Goal: Task Accomplishment & Management: Use online tool/utility

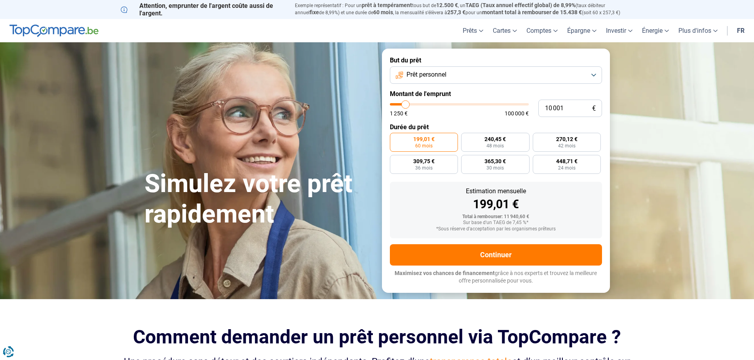
click at [538, 79] on button "Prêt personnel" at bounding box center [496, 74] width 212 height 17
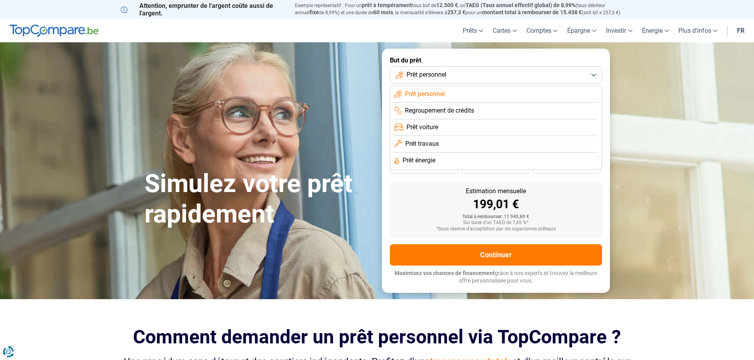
click at [447, 129] on li "Prêt voiture" at bounding box center [495, 127] width 203 height 17
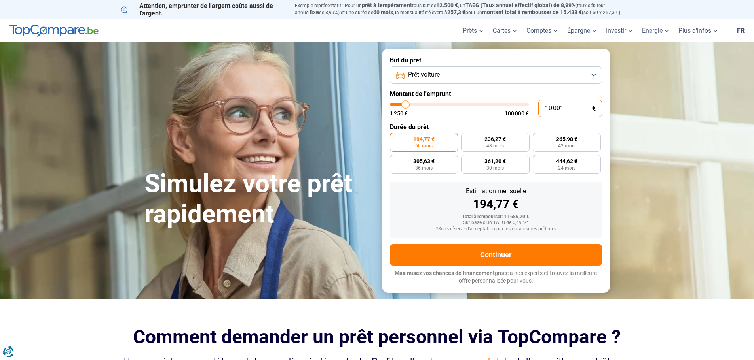
drag, startPoint x: 562, startPoint y: 107, endPoint x: 540, endPoint y: 110, distance: 22.3
click at [540, 110] on input "10 001" at bounding box center [570, 108] width 64 height 17
type input "0"
type input "1250"
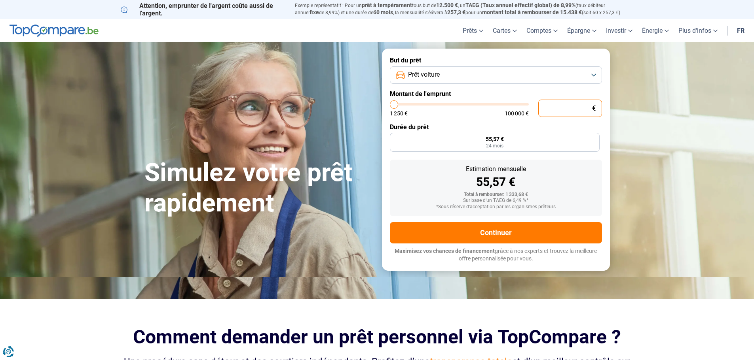
type input "1 250"
type input "1250"
radio input "true"
type input "12 502"
type input "12500"
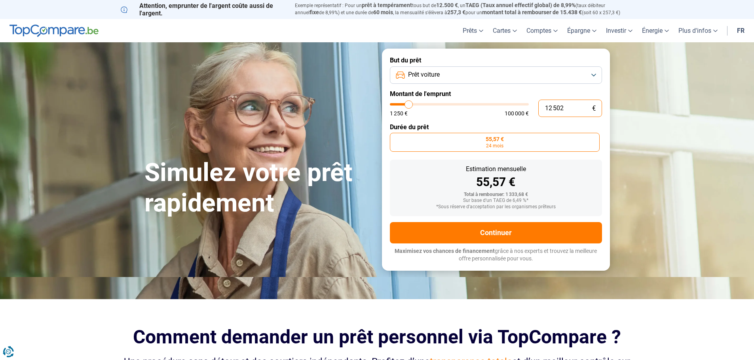
radio input "false"
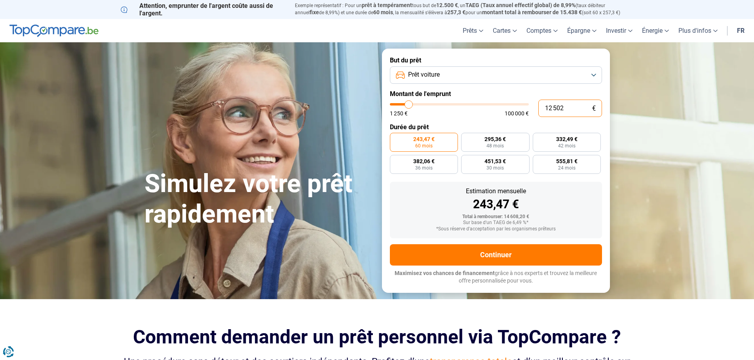
type input "125 029"
type input "100000"
type input "100 000"
type input "100000"
radio input "false"
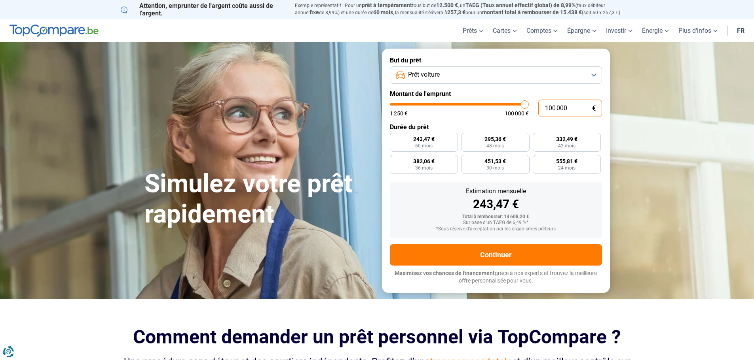
click at [555, 110] on input "100 000" at bounding box center [570, 108] width 64 height 17
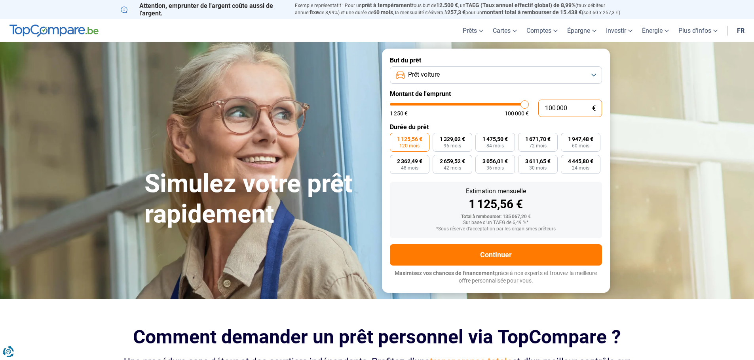
click at [555, 110] on input "100 000" at bounding box center [570, 108] width 64 height 17
type input "2"
type input "1250"
type input "29"
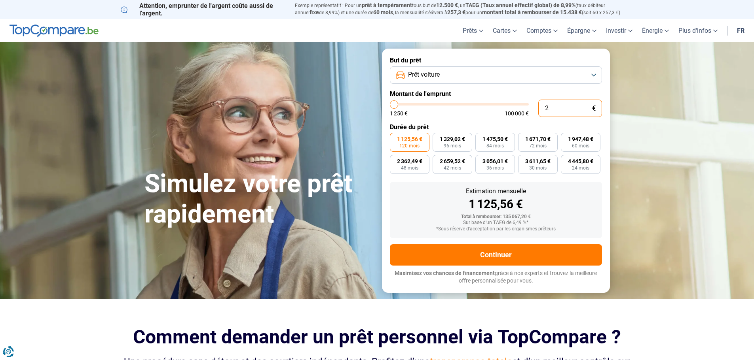
type input "1250"
type input "290"
type input "1250"
type input "2 900"
type input "3000"
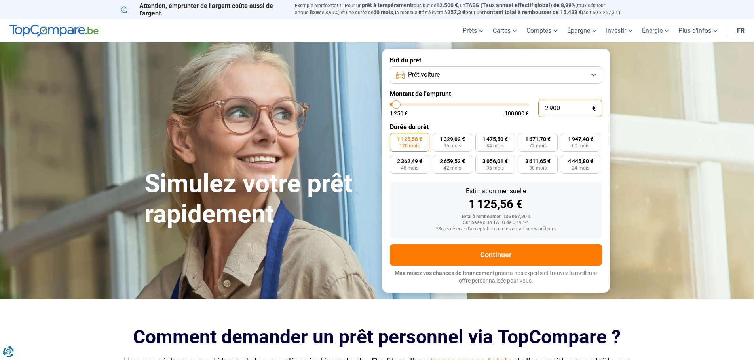
type input "29 000"
type input "29000"
type input "29 000"
click at [478, 125] on label "Durée du prêt" at bounding box center [496, 127] width 212 height 8
click at [592, 168] on label "1 289,28 € 24 mois" at bounding box center [581, 164] width 40 height 19
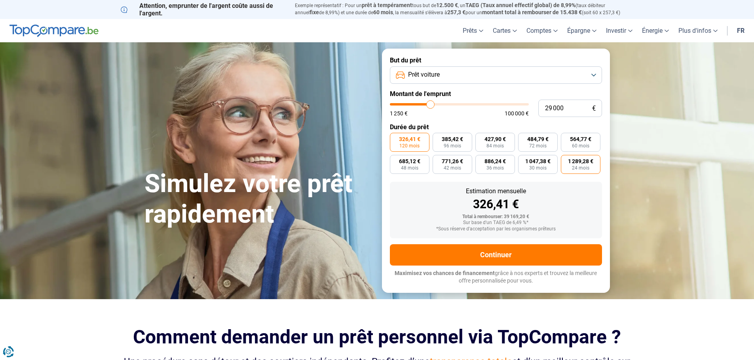
click at [566, 160] on input "1 289,28 € 24 mois" at bounding box center [563, 157] width 5 height 5
radio input "true"
click at [484, 168] on label "886,24 € 36 mois" at bounding box center [495, 164] width 40 height 19
click at [480, 160] on input "886,24 € 36 mois" at bounding box center [477, 157] width 5 height 5
radio input "true"
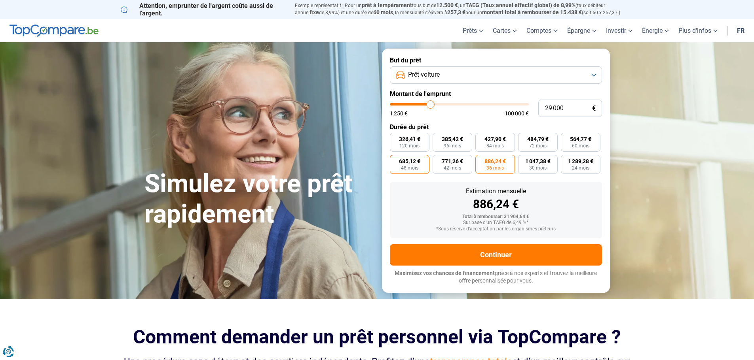
click at [404, 172] on label "685,12 € 48 mois" at bounding box center [410, 164] width 40 height 19
click at [395, 160] on input "685,12 € 48 mois" at bounding box center [392, 157] width 5 height 5
radio input "true"
click at [574, 143] on label "564,77 € 60 mois" at bounding box center [581, 142] width 40 height 19
click at [573, 144] on span "60 mois" at bounding box center [580, 146] width 17 height 5
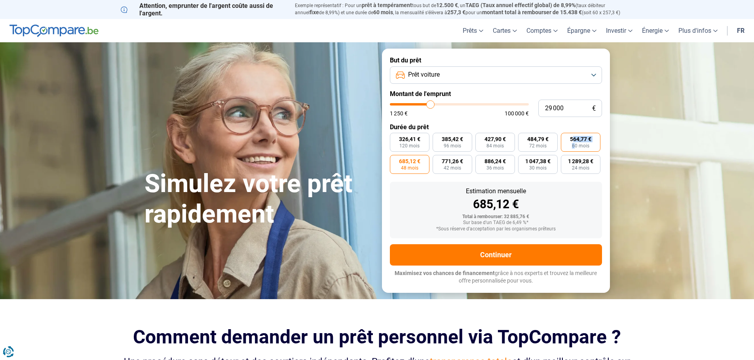
click at [566, 138] on input "564,77 € 60 mois" at bounding box center [563, 135] width 5 height 5
radio input "true"
